Goal: Task Accomplishment & Management: Manage account settings

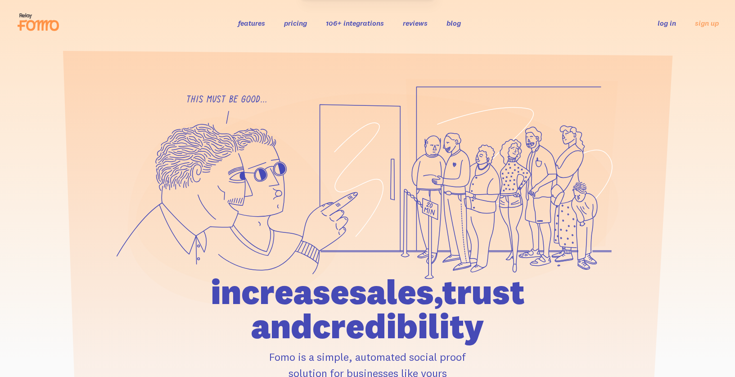
click at [658, 25] on link "log in" at bounding box center [666, 22] width 18 height 9
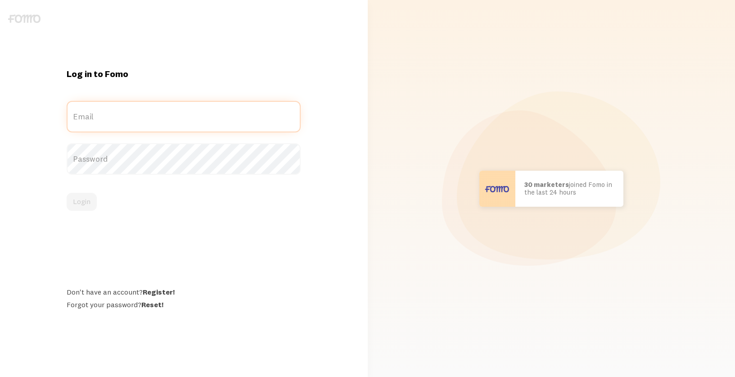
type input "[PERSON_NAME][EMAIL_ADDRESS][DOMAIN_NAME]"
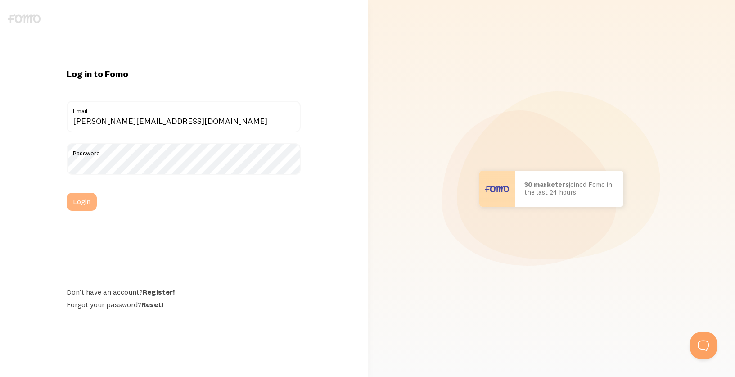
click at [81, 210] on button "Login" at bounding box center [82, 202] width 30 height 18
click at [89, 201] on button "Login" at bounding box center [82, 202] width 30 height 18
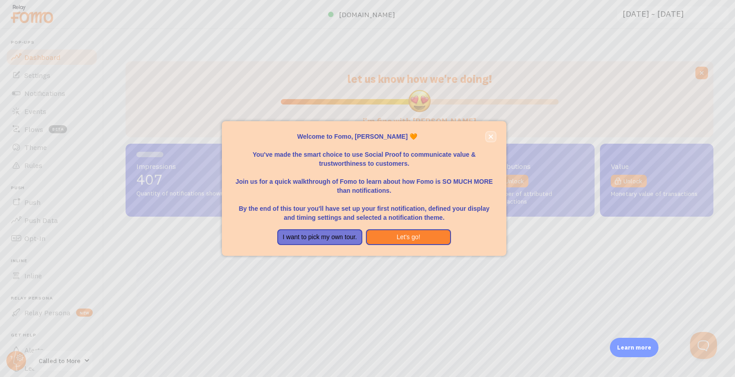
click at [493, 133] on button "close," at bounding box center [490, 136] width 9 height 9
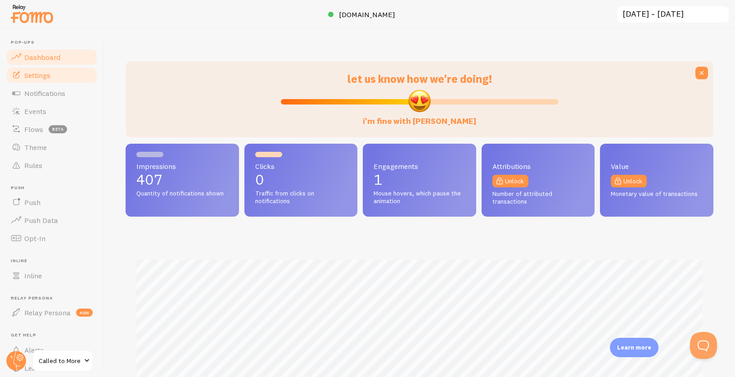
click at [58, 78] on link "Settings" at bounding box center [51, 75] width 93 height 18
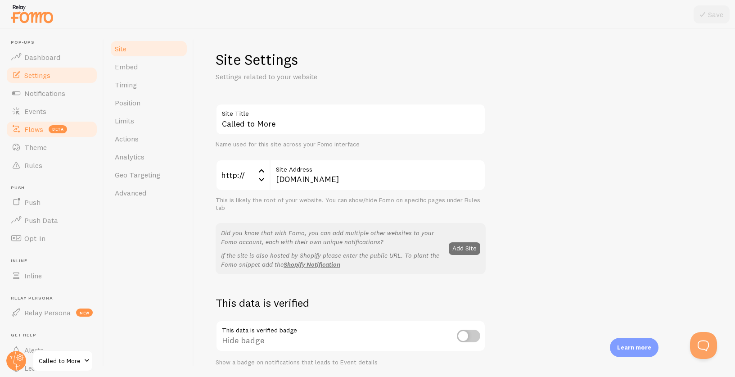
click at [30, 126] on span "Flows" at bounding box center [33, 129] width 19 height 9
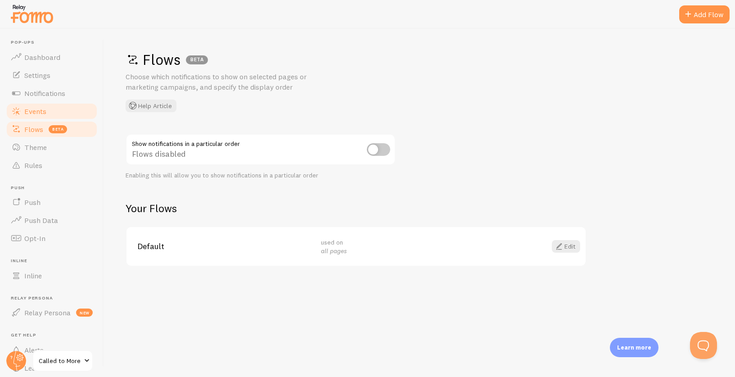
click at [30, 113] on span "Events" at bounding box center [35, 111] width 22 height 9
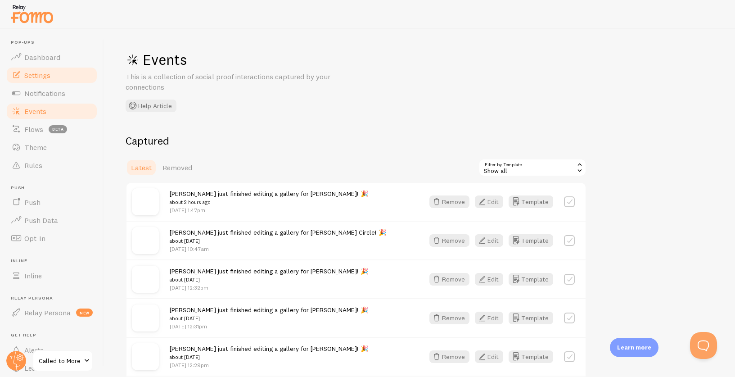
click at [35, 71] on span "Settings" at bounding box center [37, 75] width 26 height 9
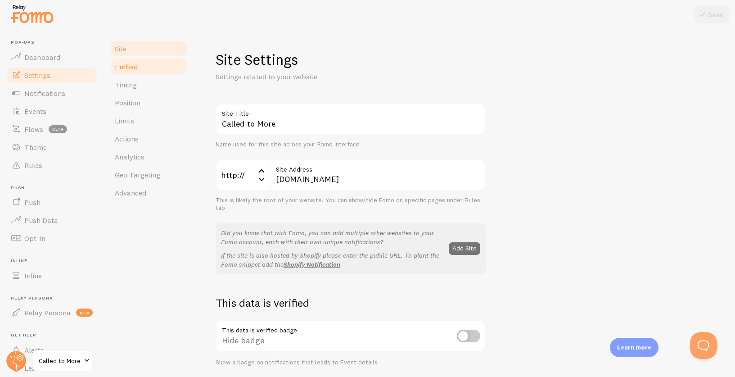
click at [129, 65] on span "Embed" at bounding box center [126, 66] width 23 height 9
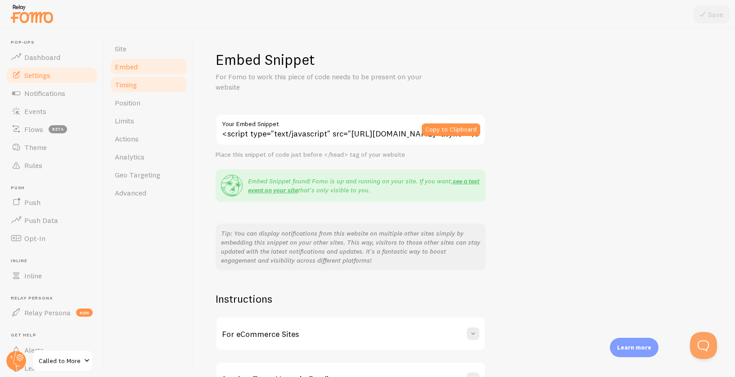
click at [129, 83] on span "Timing" at bounding box center [126, 84] width 22 height 9
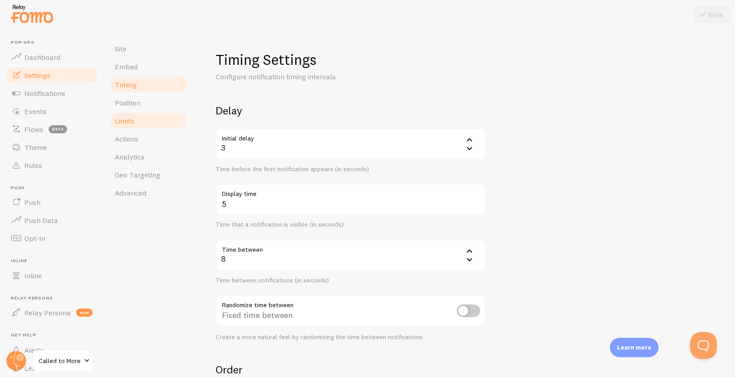
click at [128, 112] on link "Limits" at bounding box center [148, 121] width 79 height 18
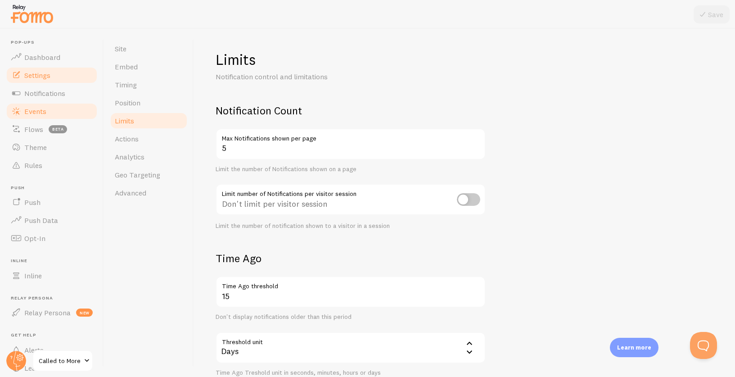
click at [49, 109] on link "Events" at bounding box center [51, 111] width 93 height 18
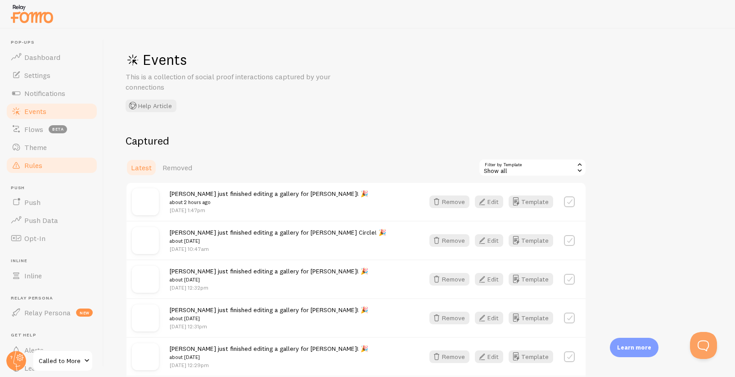
click at [65, 162] on link "Rules" at bounding box center [51, 165] width 93 height 18
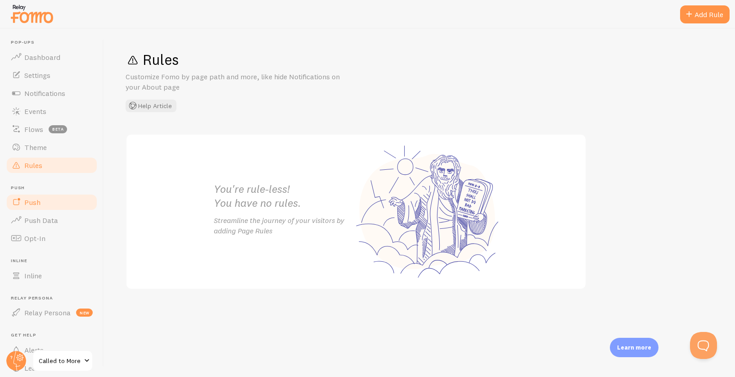
click at [51, 204] on link "Push" at bounding box center [51, 202] width 93 height 18
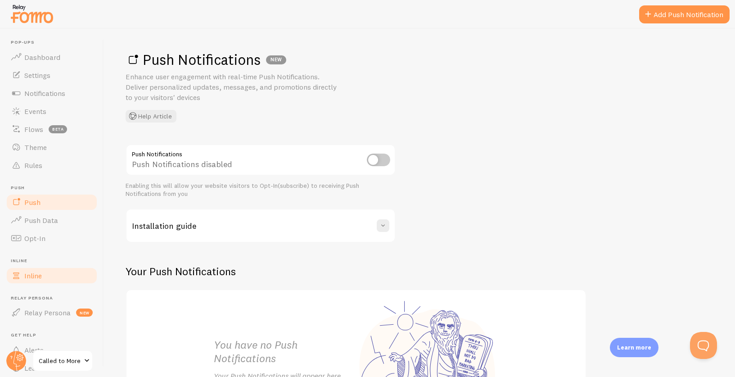
click at [45, 278] on link "Inline" at bounding box center [51, 275] width 93 height 18
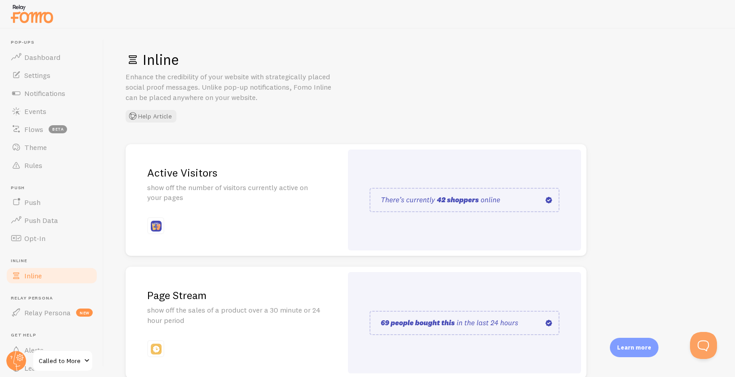
scroll to position [167, 0]
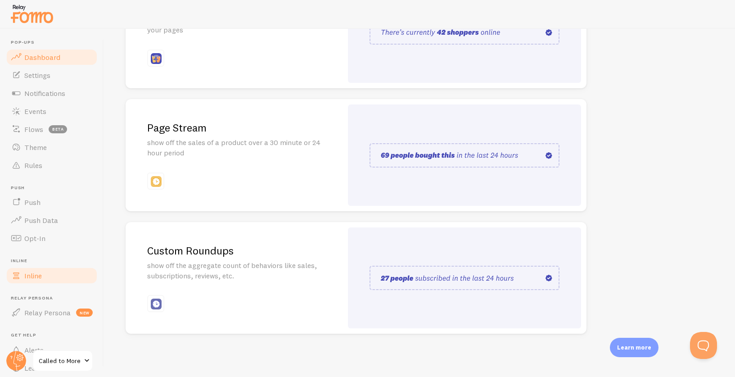
click at [58, 56] on span "Dashboard" at bounding box center [42, 57] width 36 height 9
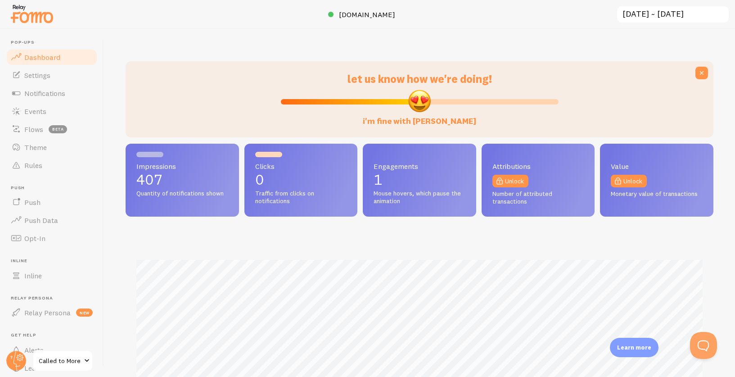
scroll to position [236, 588]
click at [193, 176] on p "407" at bounding box center [182, 179] width 92 height 14
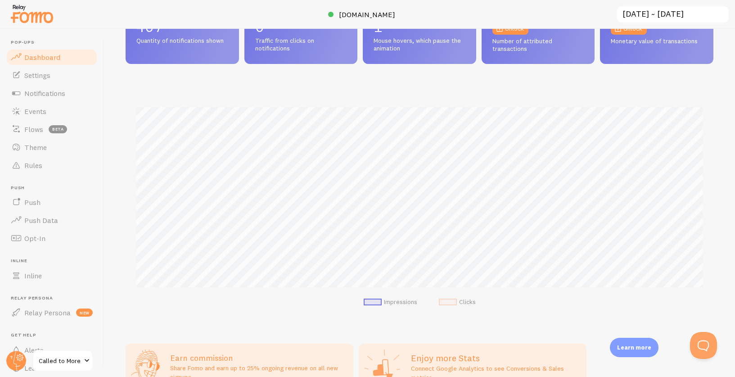
scroll to position [0, 0]
